Goal: Task Accomplishment & Management: Use online tool/utility

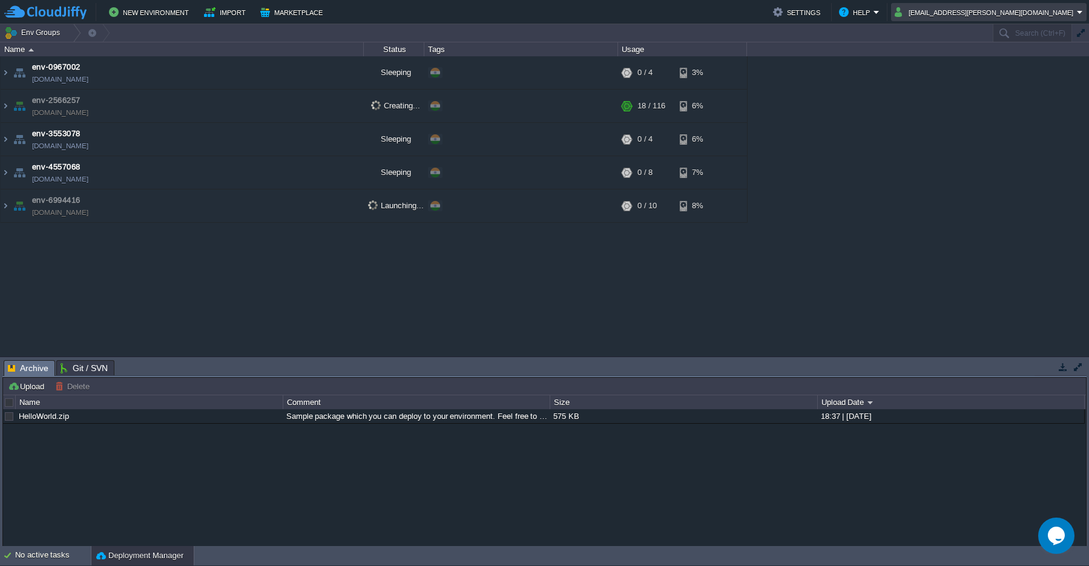
click at [1078, 14] on em "[EMAIL_ADDRESS][PERSON_NAME][DOMAIN_NAME]" at bounding box center [989, 12] width 188 height 15
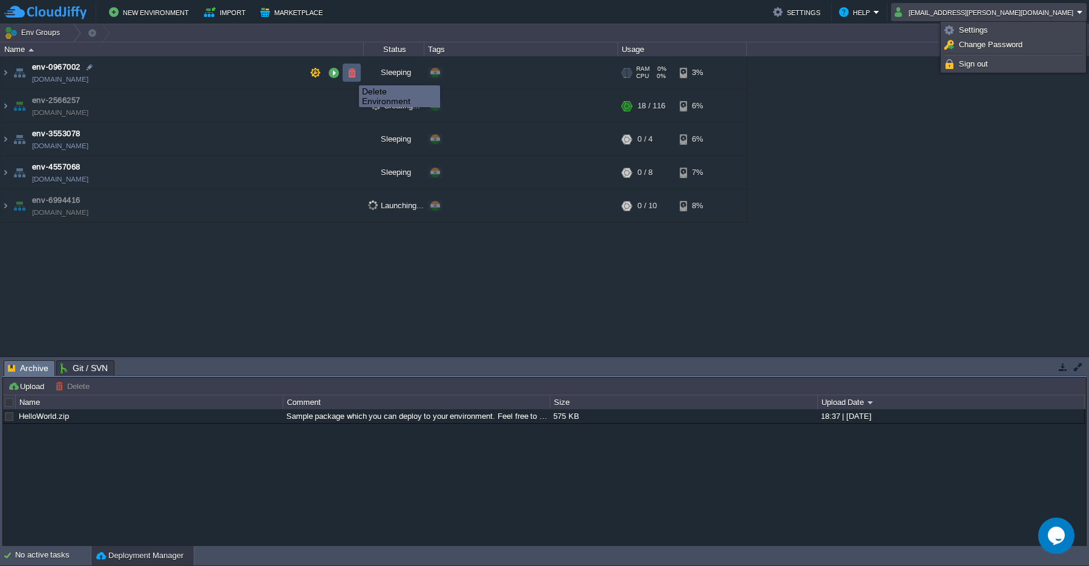
click at [350, 74] on button "button" at bounding box center [351, 72] width 11 height 11
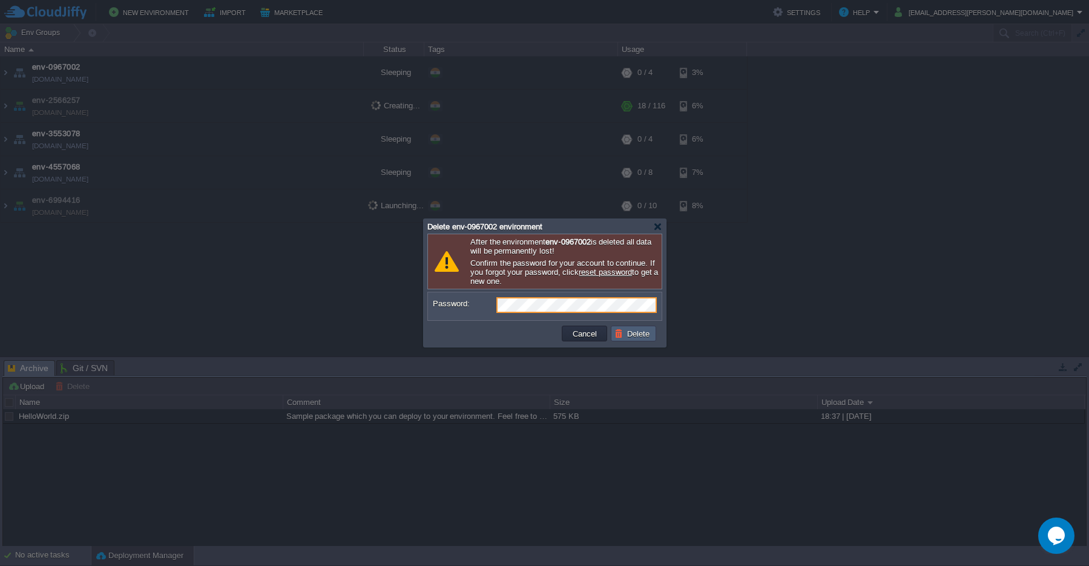
click at [636, 338] on button "Delete" at bounding box center [633, 333] width 39 height 11
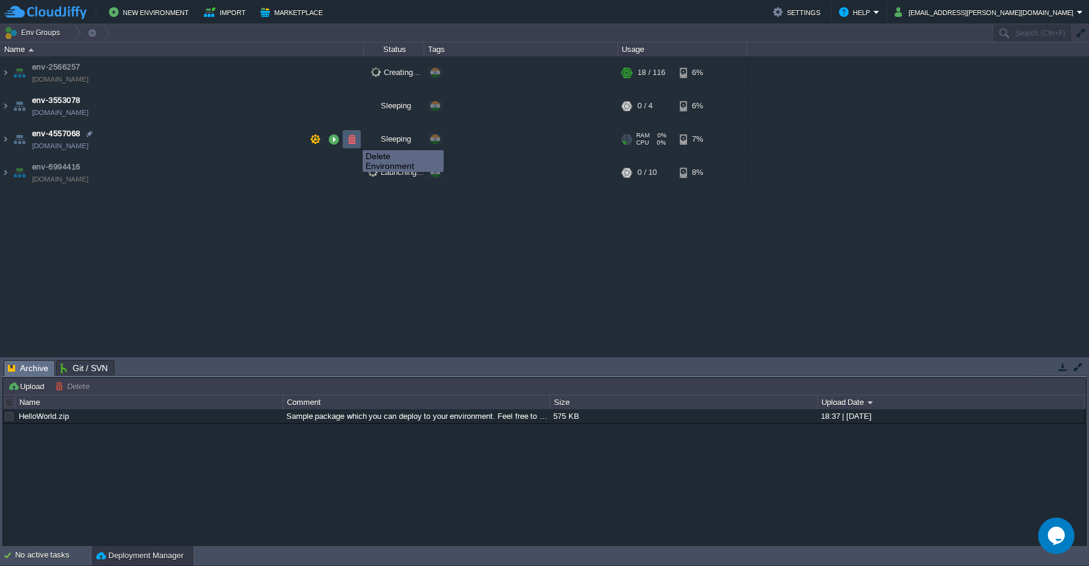
click at [353, 139] on button "button" at bounding box center [351, 139] width 11 height 11
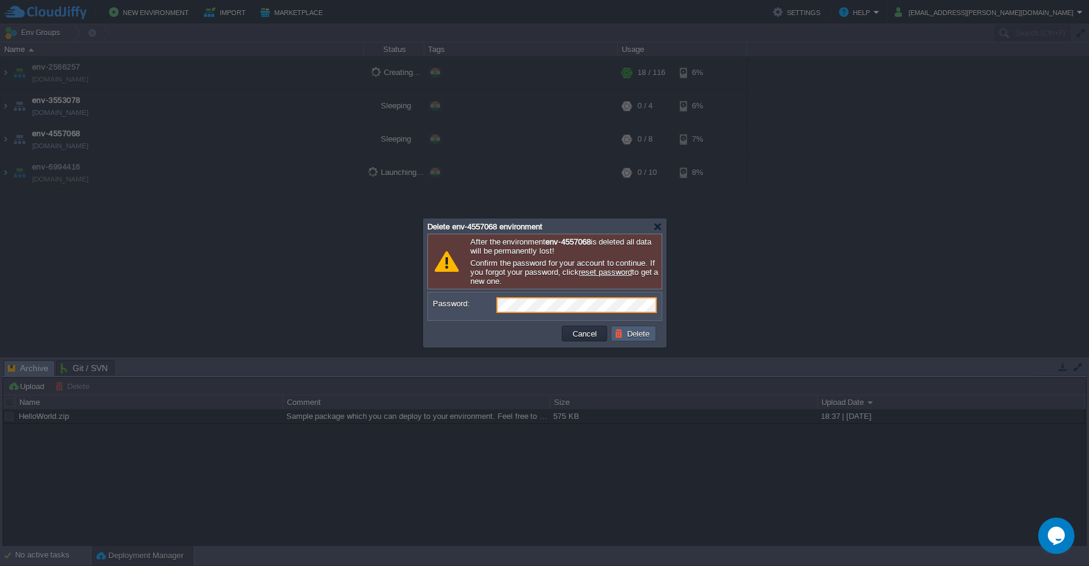
click at [636, 337] on button "Delete" at bounding box center [633, 333] width 39 height 11
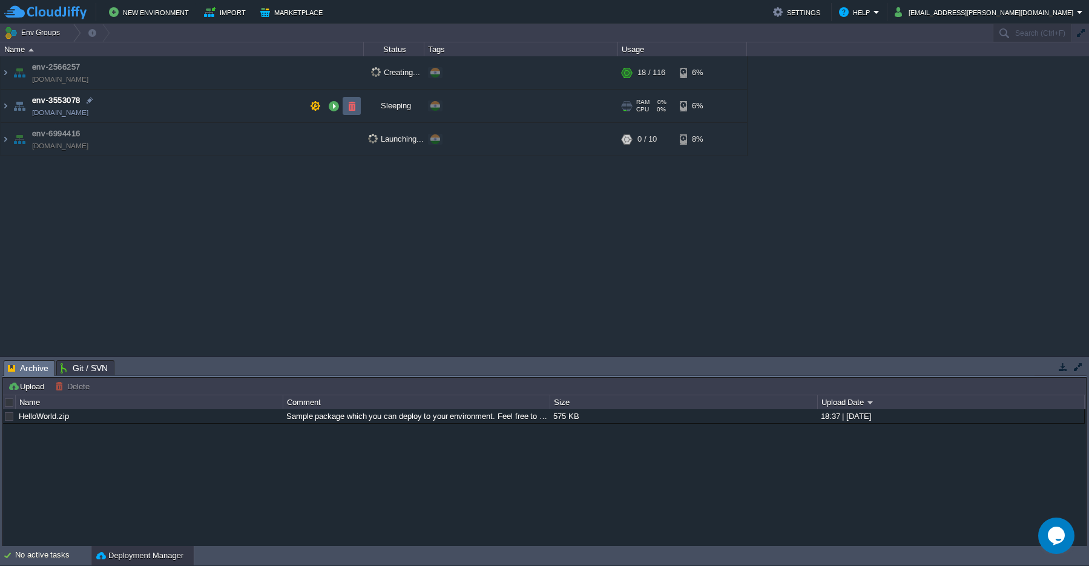
click at [350, 107] on button "button" at bounding box center [351, 105] width 11 height 11
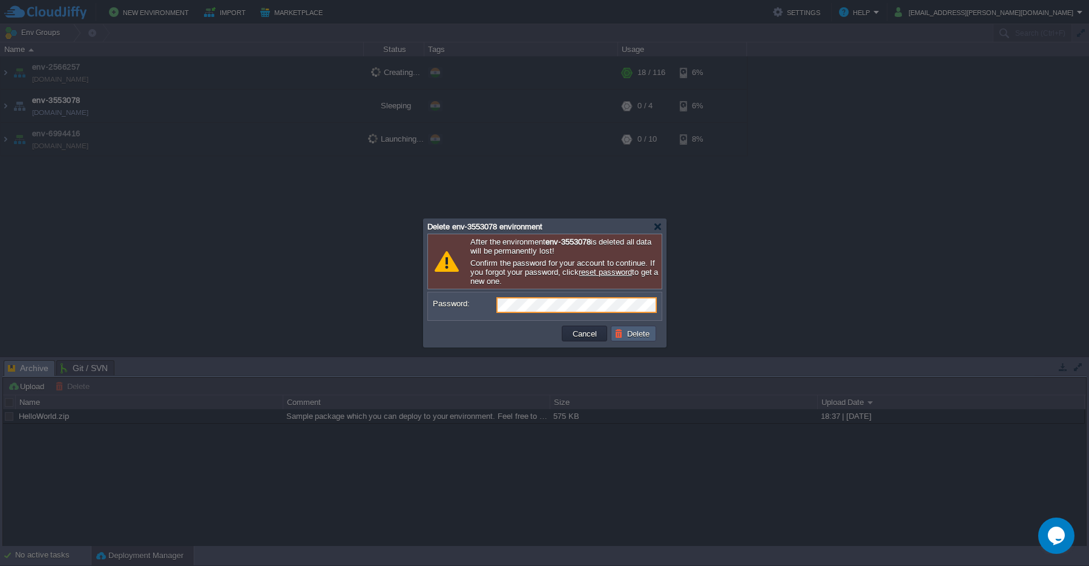
click at [634, 338] on button "Delete" at bounding box center [633, 333] width 39 height 11
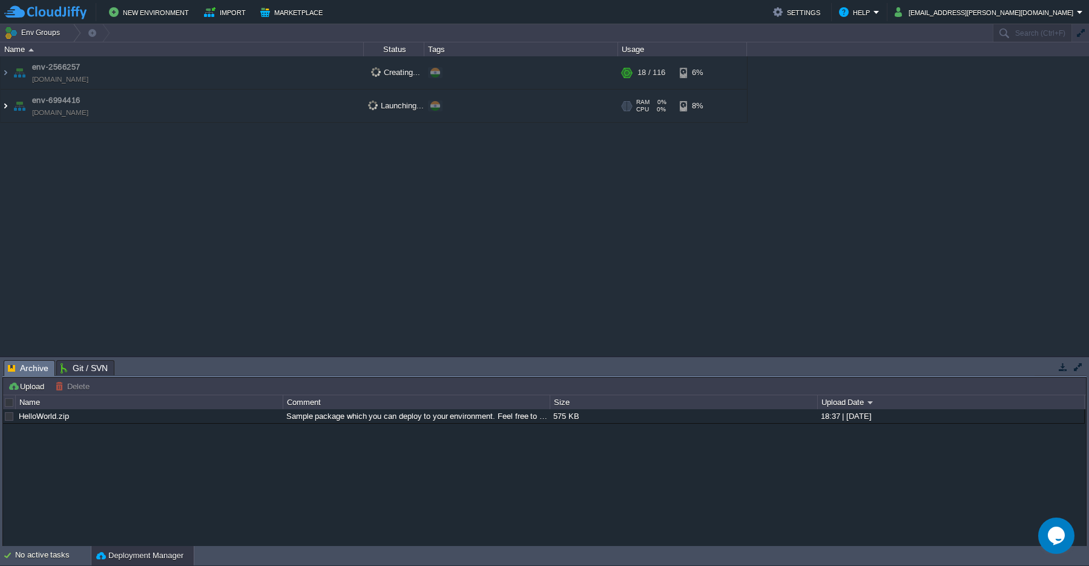
click at [2, 106] on img at bounding box center [6, 106] width 10 height 33
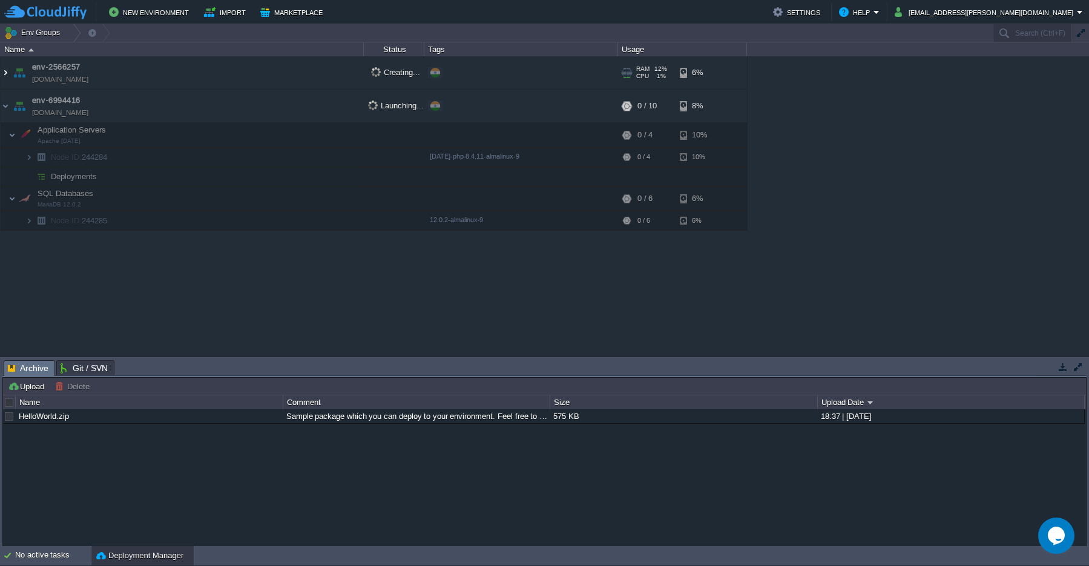
click at [5, 73] on img at bounding box center [6, 72] width 10 height 33
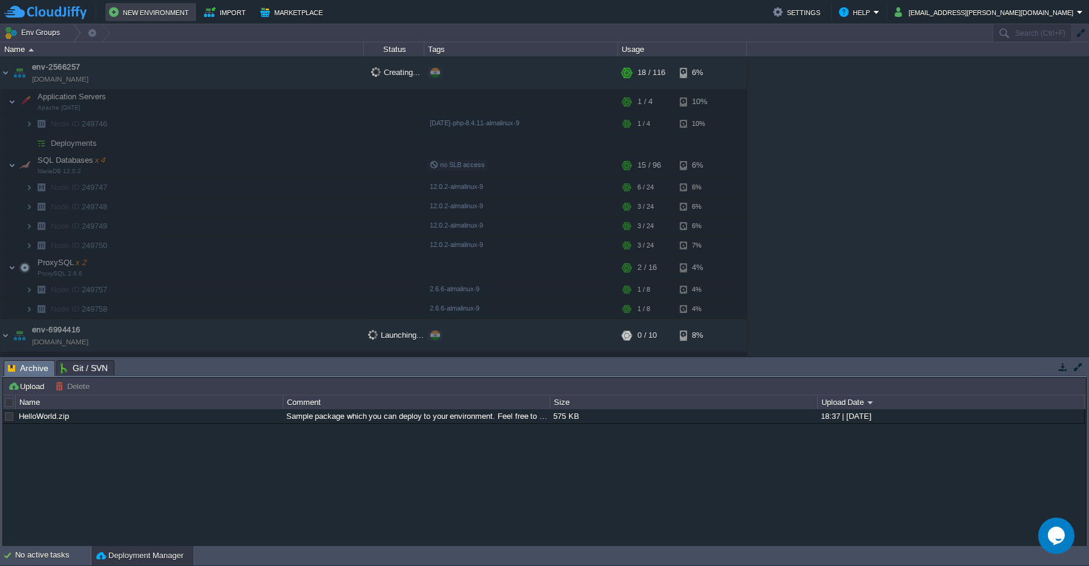
click at [151, 14] on button "New Environment" at bounding box center [151, 12] width 84 height 15
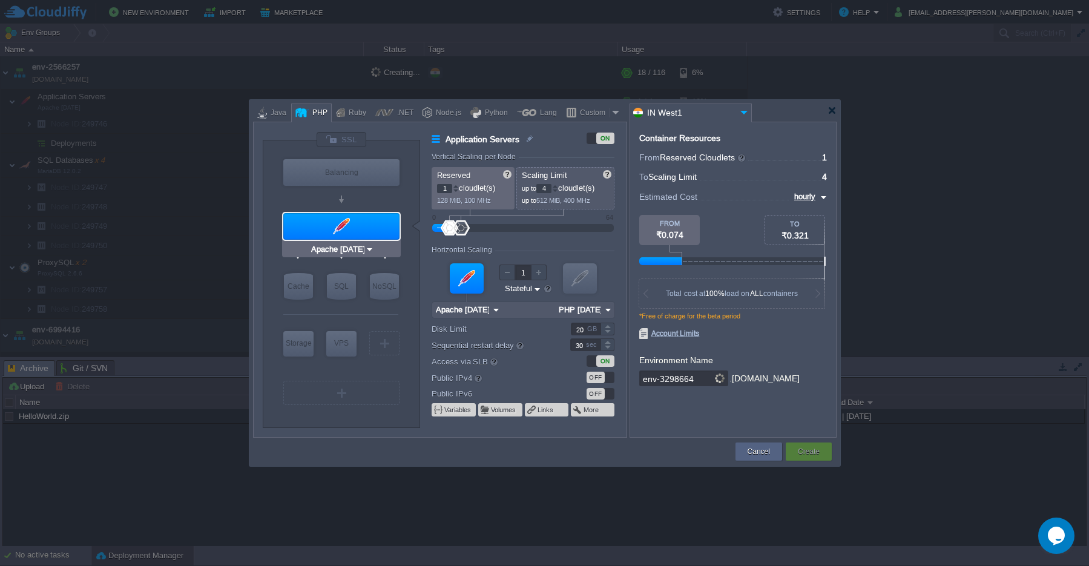
type input "MariaDB 12.0.2"
click at [338, 288] on div "SQL" at bounding box center [341, 286] width 29 height 27
type input "SQL Databases"
type input "4"
type input "6"
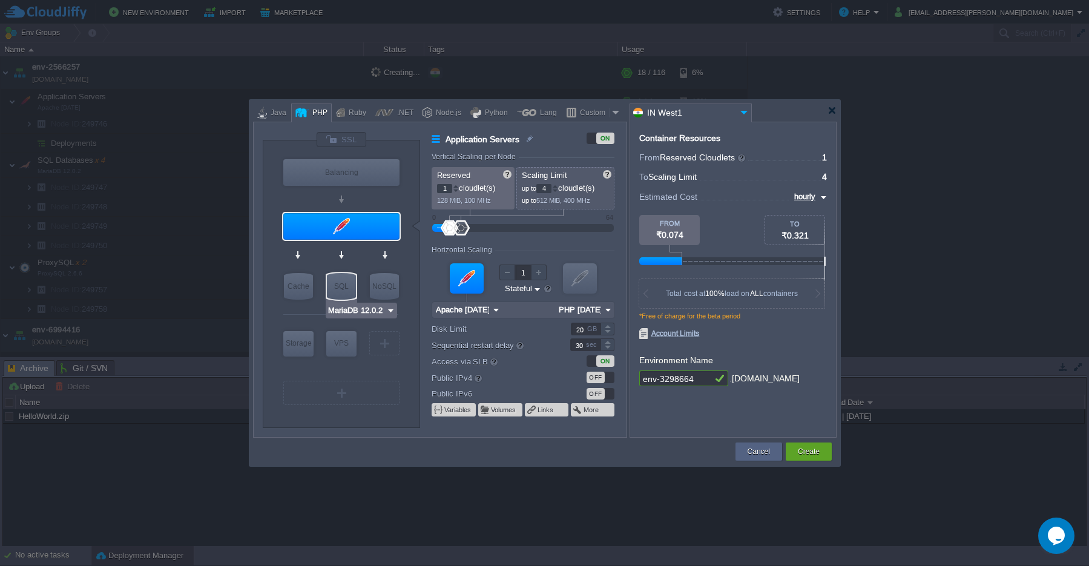
type input "MariaDB 12.0.2"
type input "12.0.2-almalinux-9"
type input "Stateless"
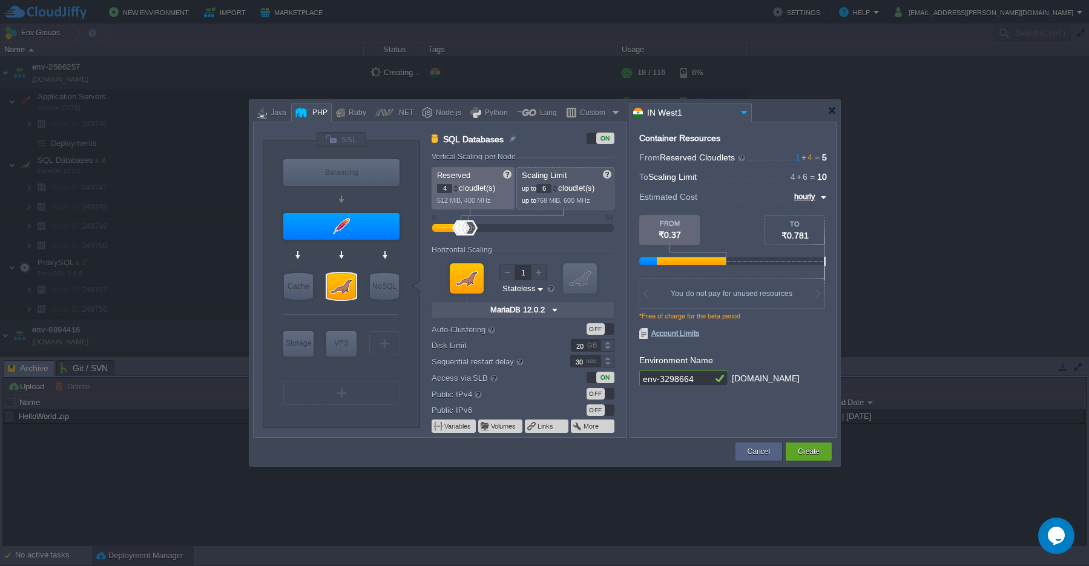
type input "MariaDB 12.0.2"
click at [387, 314] on img at bounding box center [390, 310] width 9 height 12
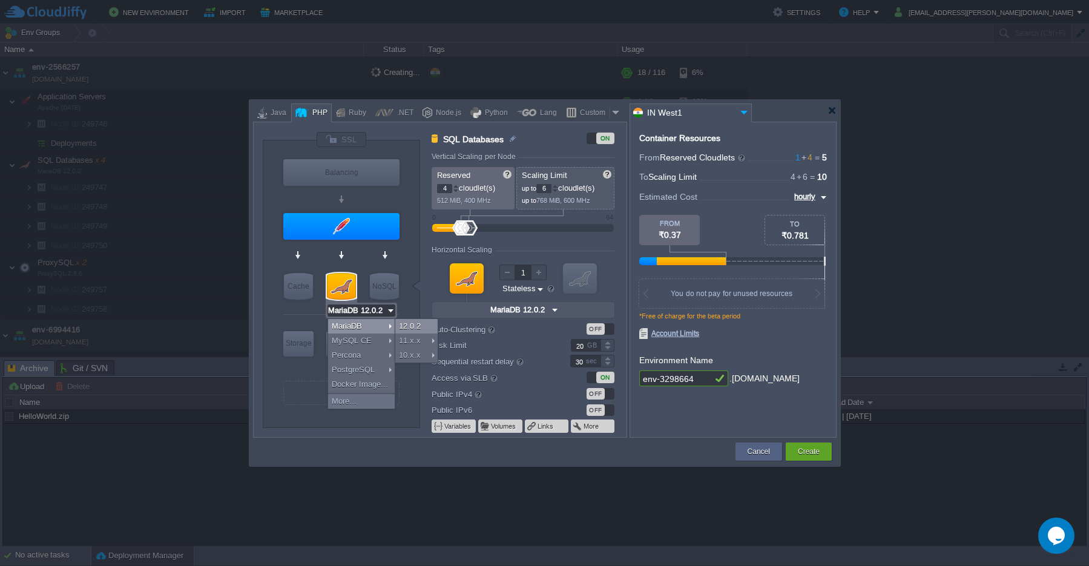
click at [413, 331] on div "12.0.2" at bounding box center [416, 326] width 42 height 15
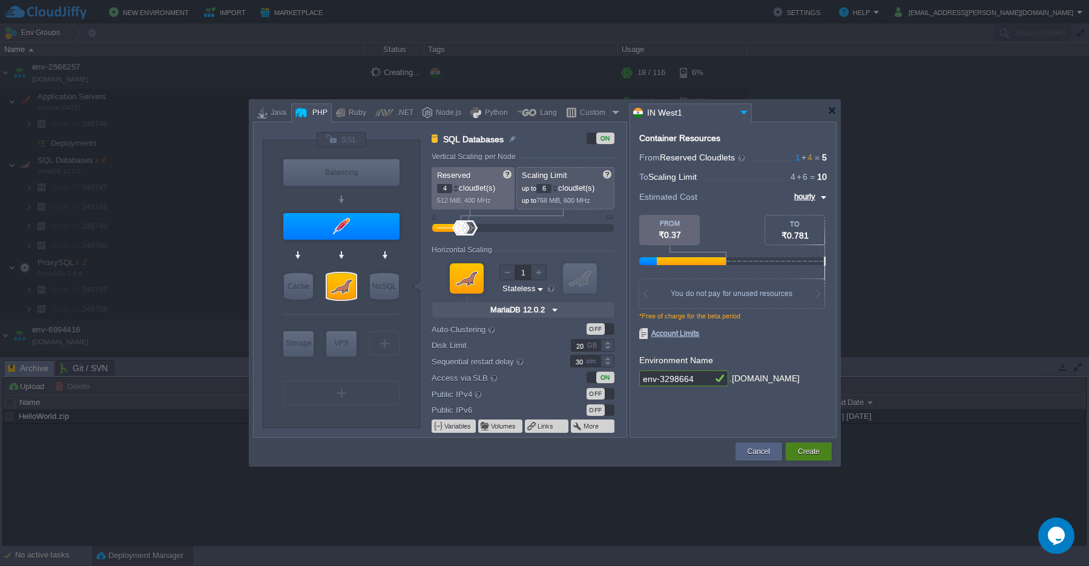
click at [816, 458] on div "Create" at bounding box center [809, 452] width 28 height 18
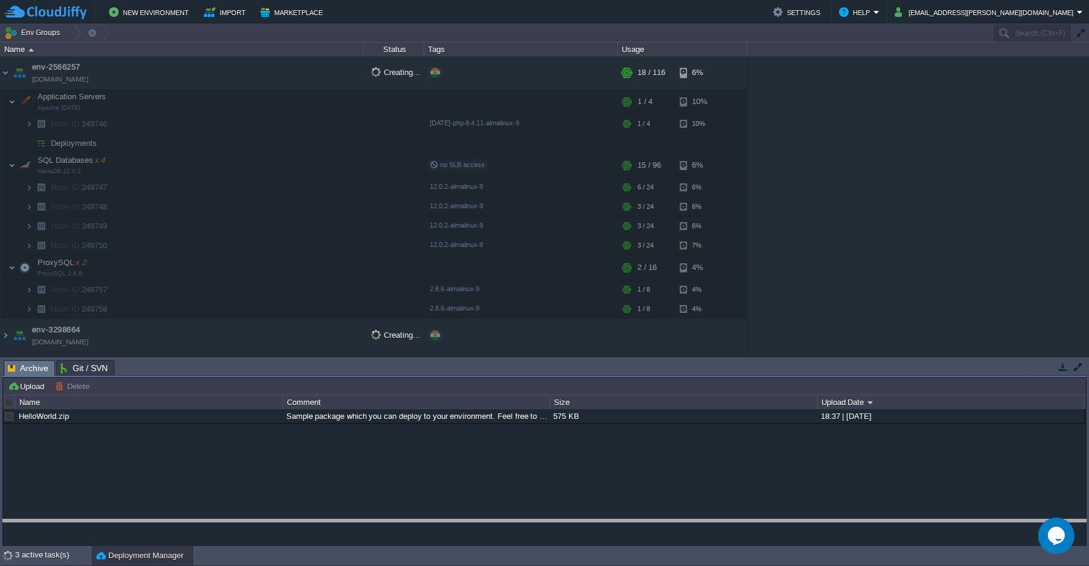
drag, startPoint x: 986, startPoint y: 367, endPoint x: 992, endPoint y: 527, distance: 160.5
click at [992, 527] on body "New Environment Import Marketplace Bonus ₹0.00 Upgrade Account Settings Help [E…" at bounding box center [544, 283] width 1089 height 566
